Goal: Information Seeking & Learning: Learn about a topic

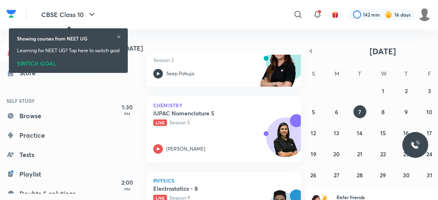
scroll to position [124, 0]
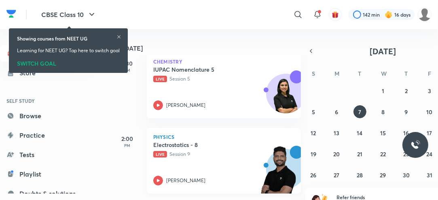
click at [158, 181] on icon at bounding box center [158, 180] width 10 height 10
click at [119, 37] on icon at bounding box center [118, 36] width 5 height 5
